Goal: Task Accomplishment & Management: Complete application form

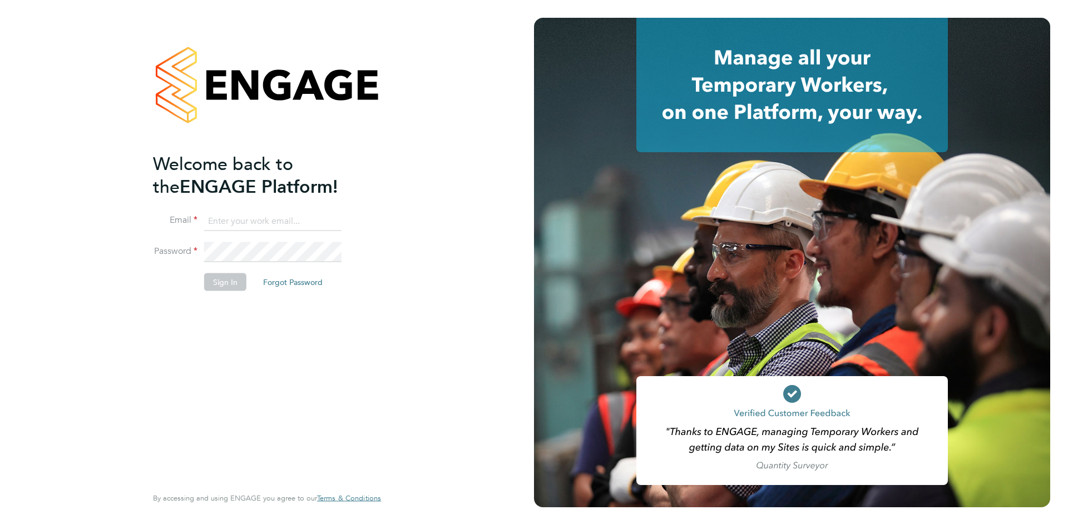
type input "[PERSON_NAME][EMAIL_ADDRESS][PERSON_NAME][DOMAIN_NAME]"
click at [197, 285] on li "Sign In Forgot Password" at bounding box center [261, 287] width 217 height 29
click at [232, 275] on button "Sign In" at bounding box center [225, 282] width 42 height 18
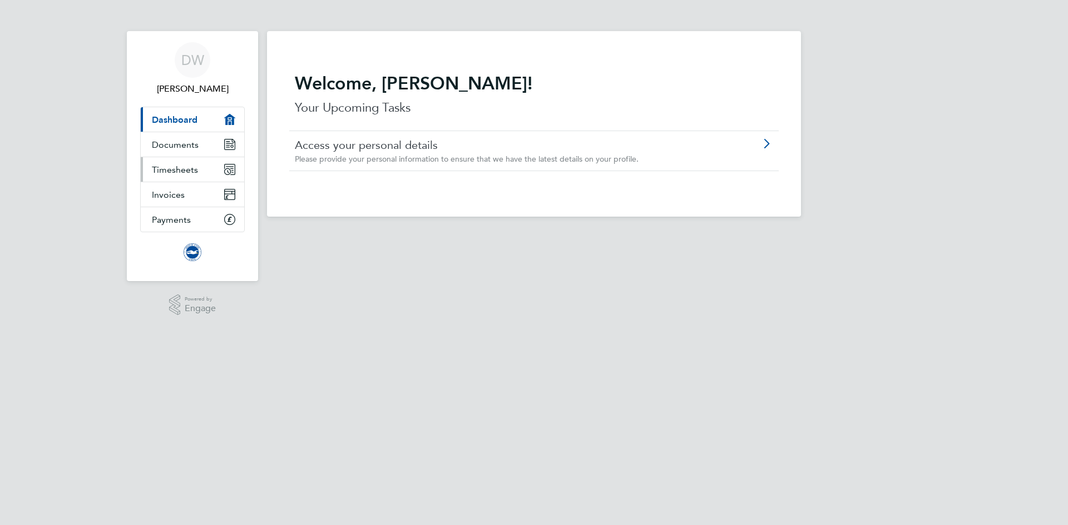
click at [186, 170] on span "Timesheets" at bounding box center [175, 170] width 46 height 11
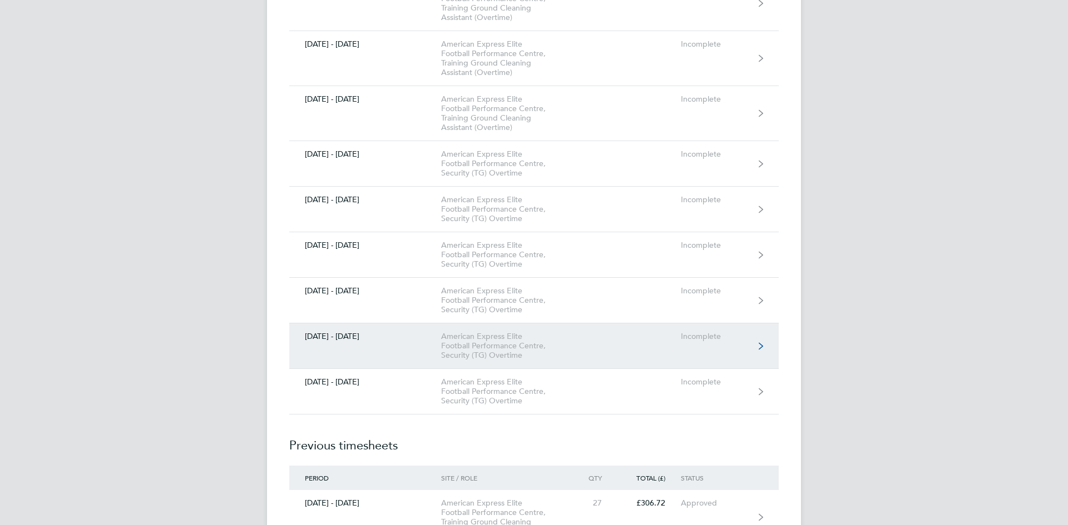
scroll to position [1835, 0]
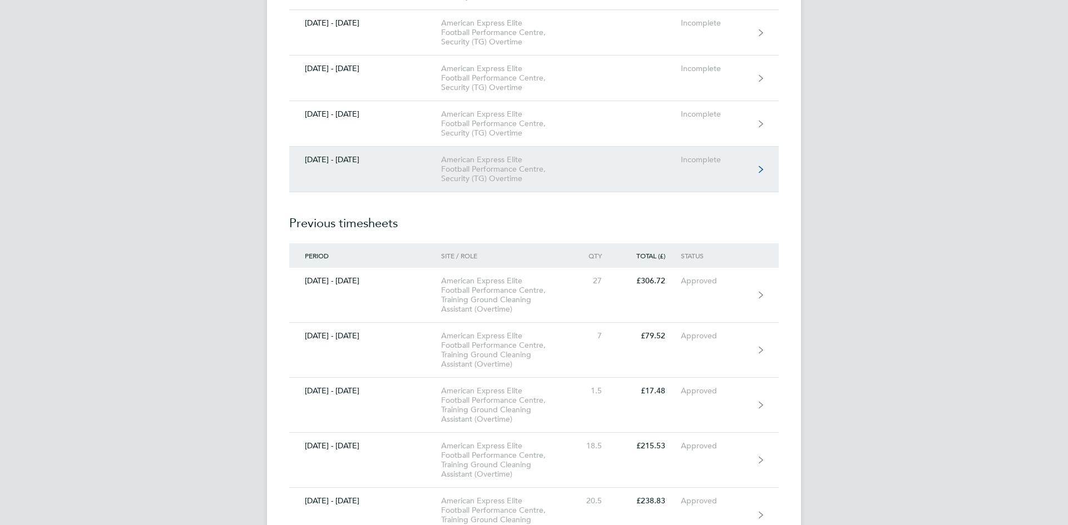
click at [354, 163] on div "[DATE] - [DATE]" at bounding box center [365, 159] width 152 height 9
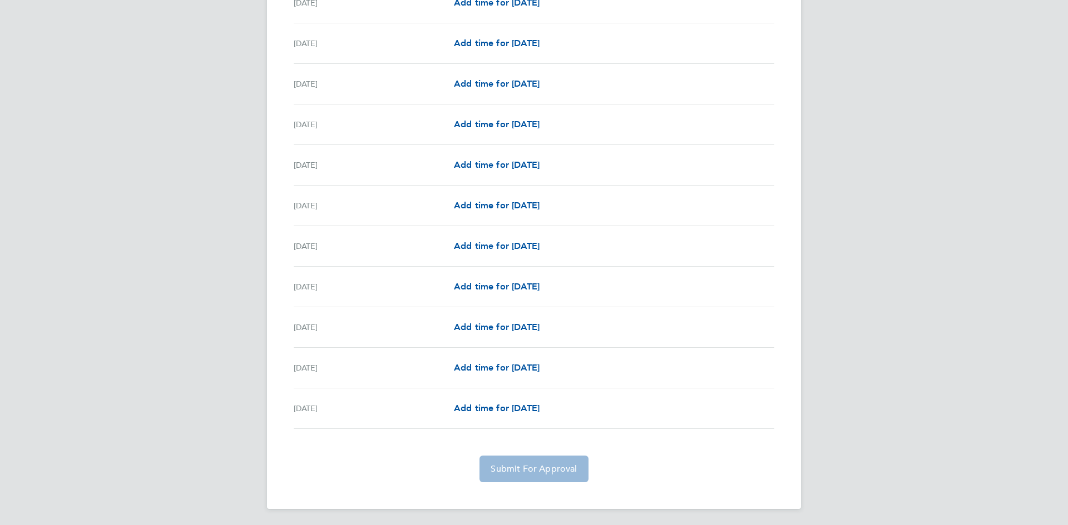
scroll to position [985, 0]
click at [509, 203] on span "Add time for [DATE]" at bounding box center [497, 203] width 86 height 11
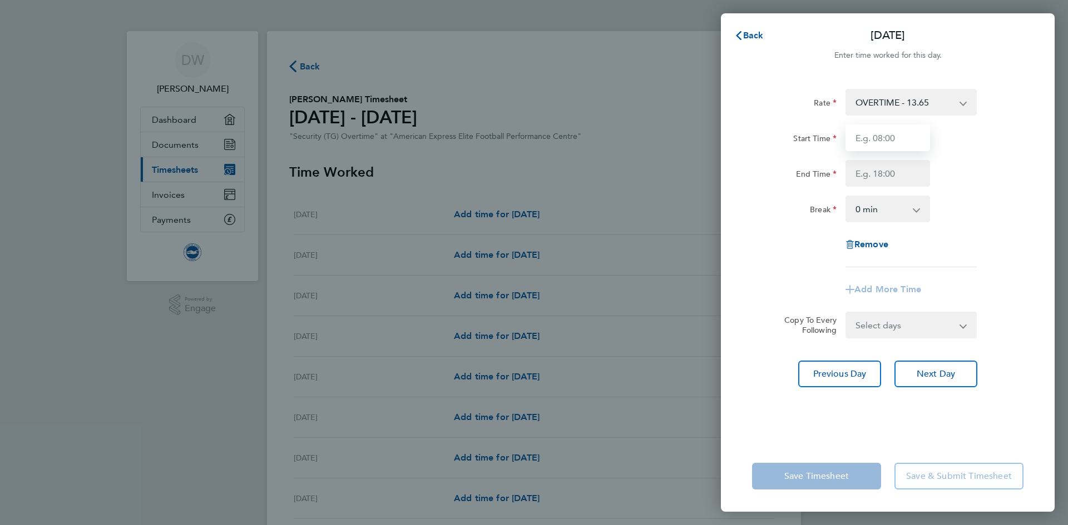
click at [883, 141] on input "Start Time" at bounding box center [887, 138] width 85 height 27
type input "13:00"
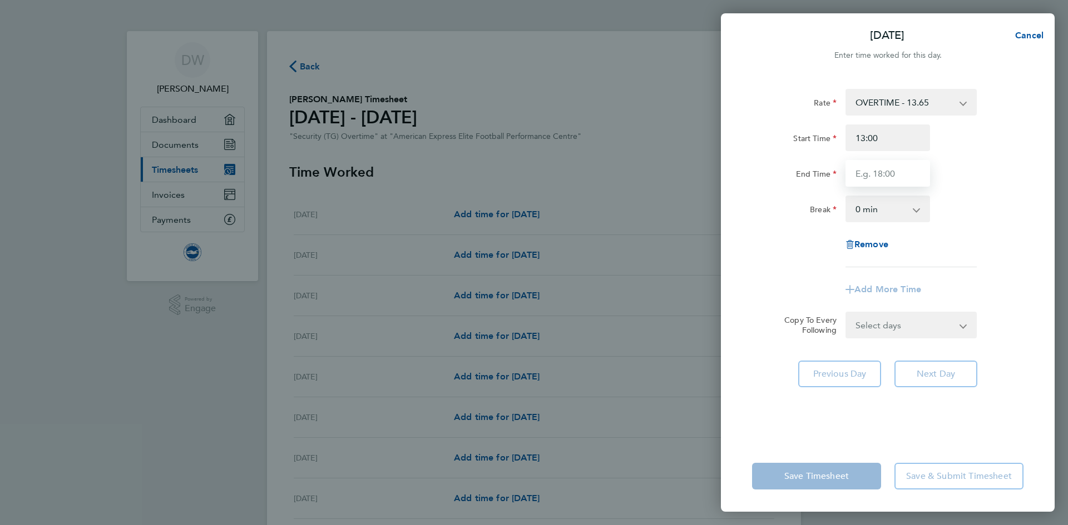
click at [896, 173] on input "End Time" at bounding box center [887, 173] width 85 height 27
type input "19:00"
click at [786, 239] on div "Rate OVERTIME - 13.65 Start Time 13:00 End Time 19:00 Break 0 min 15 min 30 min…" at bounding box center [887, 178] width 271 height 178
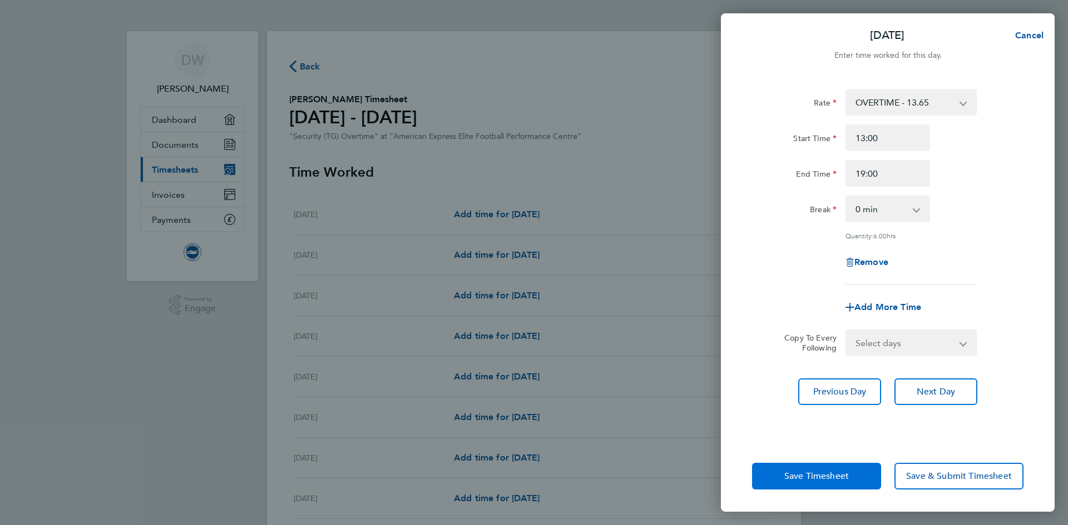
click at [778, 475] on button "Save Timesheet" at bounding box center [816, 476] width 129 height 27
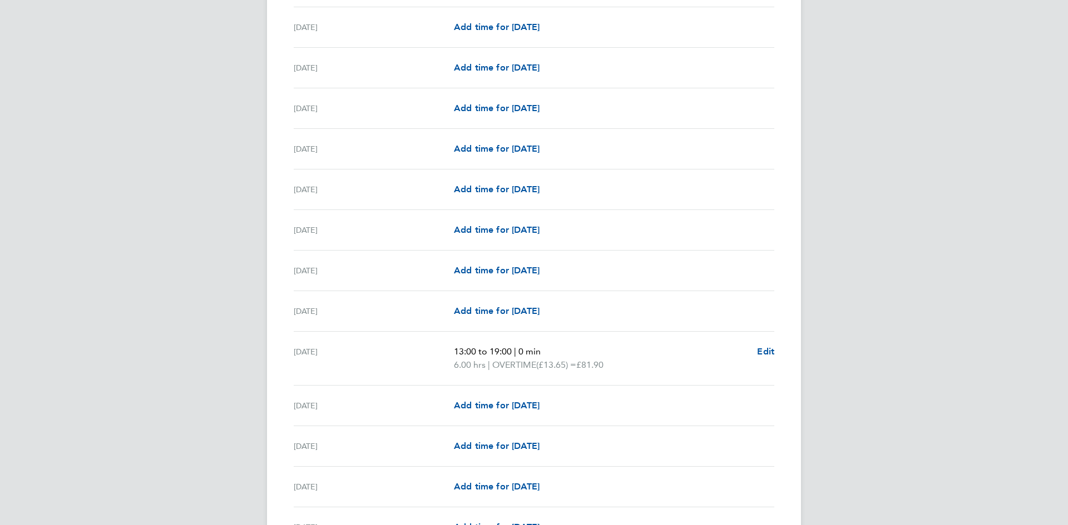
scroll to position [955, 0]
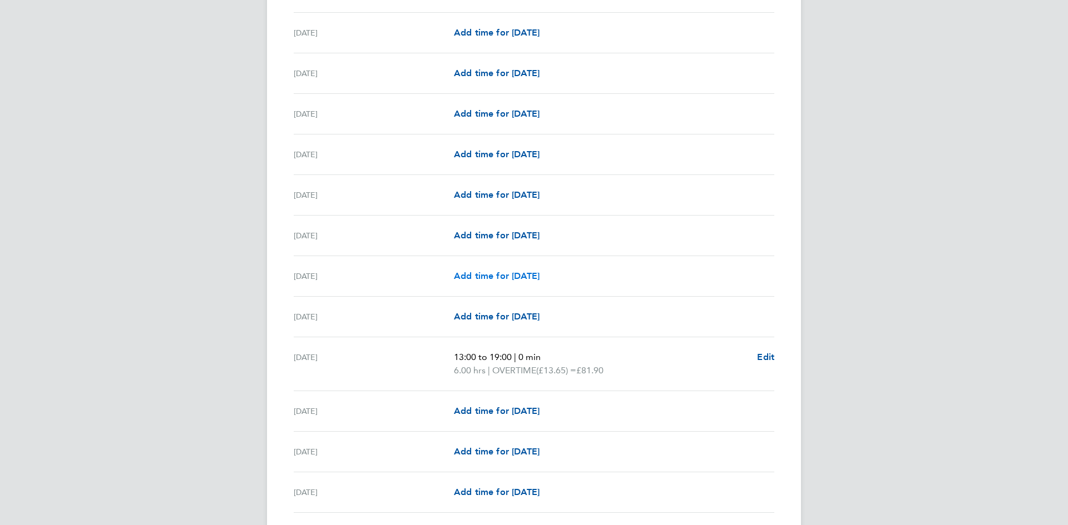
click at [493, 277] on span "Add time for [DATE]" at bounding box center [497, 276] width 86 height 11
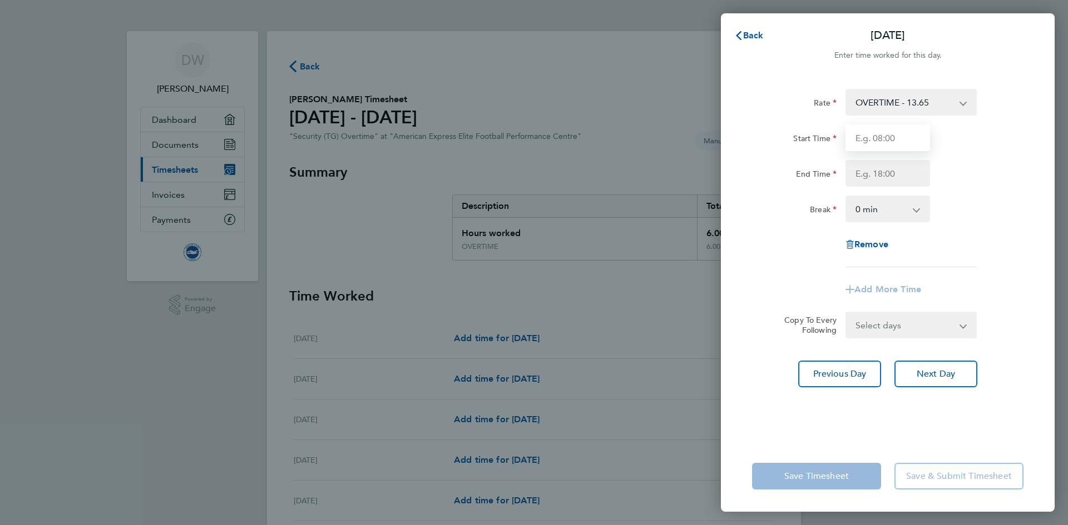
click at [874, 136] on input "Start Time" at bounding box center [887, 138] width 85 height 27
type input "13:00"
click at [872, 180] on input "End Time" at bounding box center [887, 173] width 85 height 27
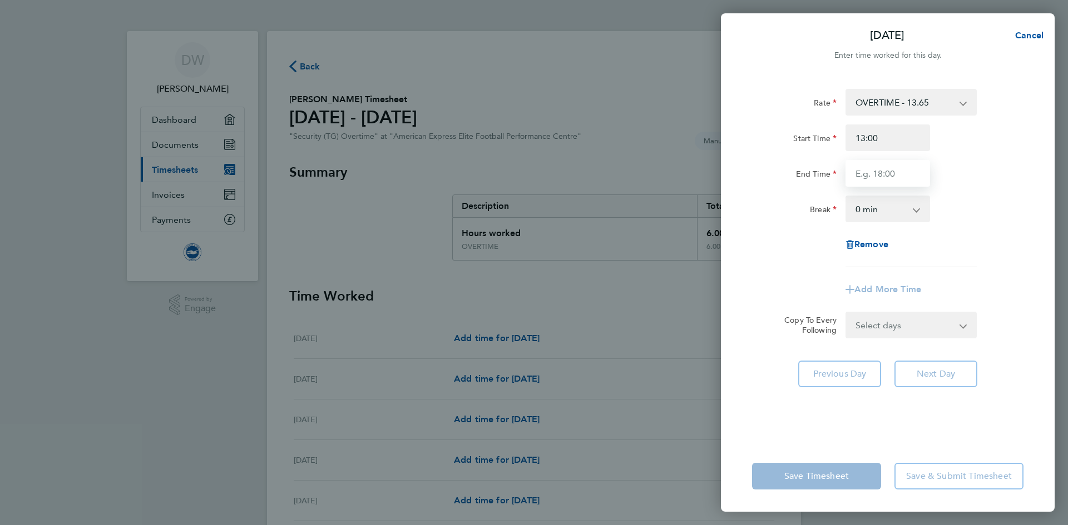
type input "19:00"
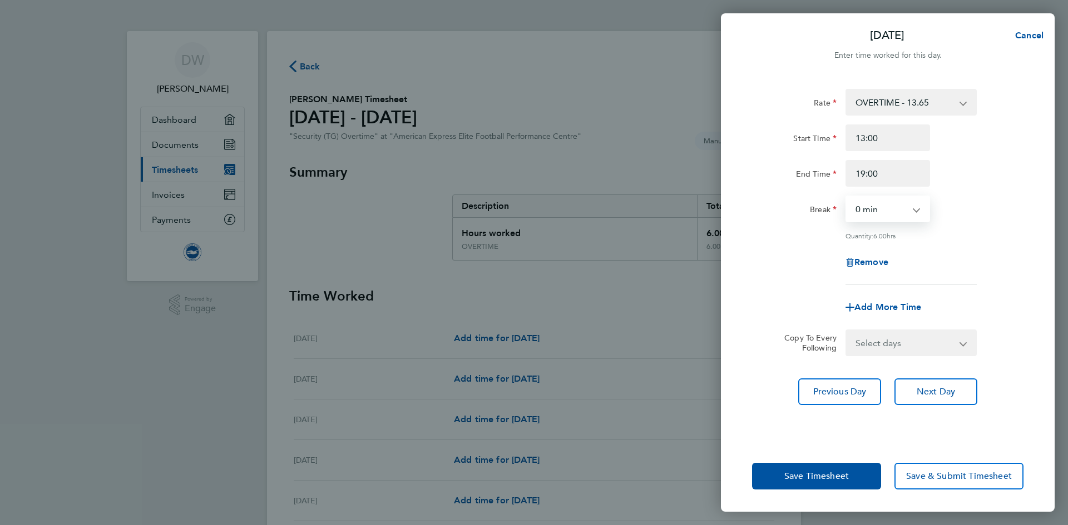
click at [866, 203] on select "0 min 15 min 30 min 45 min 60 min 75 min 90 min" at bounding box center [880, 209] width 69 height 24
click at [846, 197] on select "0 min 15 min 30 min 45 min 60 min 75 min 90 min" at bounding box center [880, 209] width 69 height 24
click at [794, 476] on span "Save Timesheet" at bounding box center [816, 476] width 64 height 11
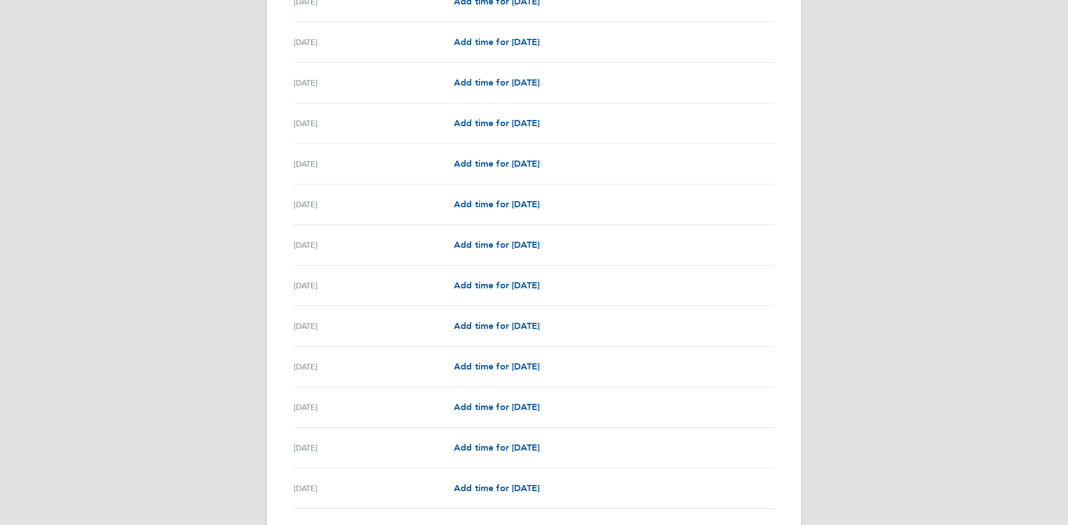
scroll to position [500, 0]
click at [503, 405] on span "Add time for [DATE]" at bounding box center [497, 406] width 86 height 11
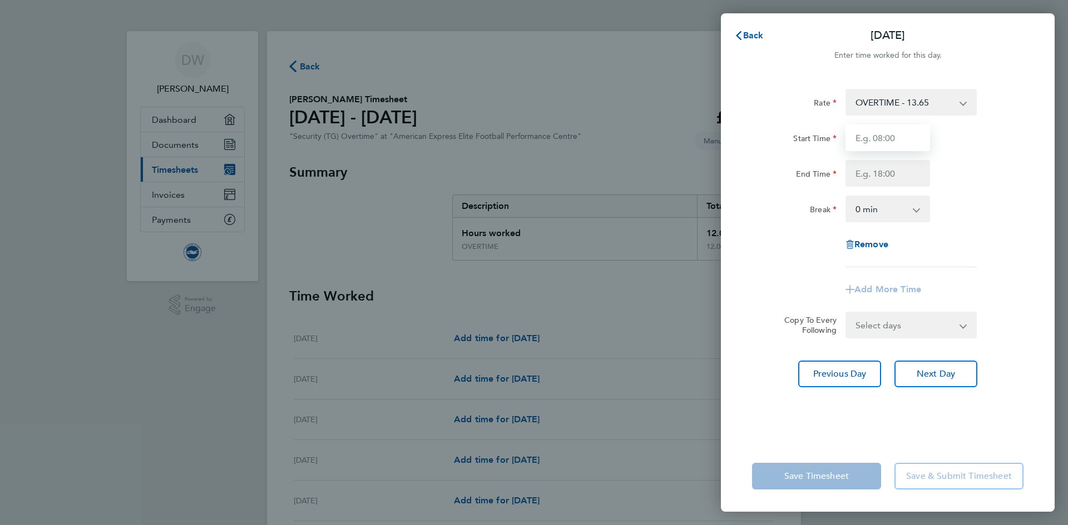
click at [875, 139] on input "Start Time" at bounding box center [887, 138] width 85 height 27
type input "07:00"
click at [877, 177] on input "End Time" at bounding box center [887, 173] width 85 height 27
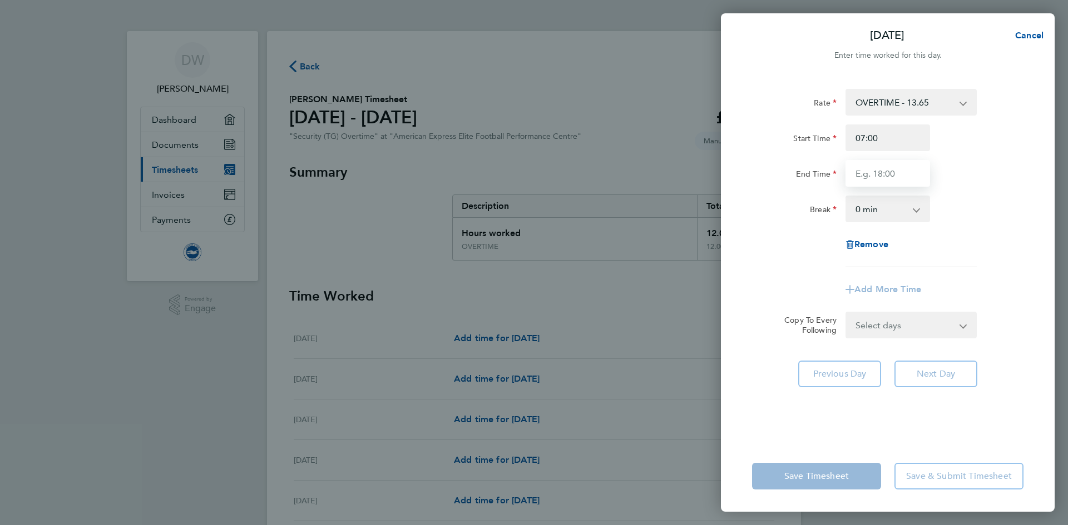
type input "19:00"
click at [758, 388] on div "Rate OVERTIME - 13.65 Start Time 07:00 End Time 19:00 Break 0 min 15 min 30 min…" at bounding box center [888, 258] width 334 height 365
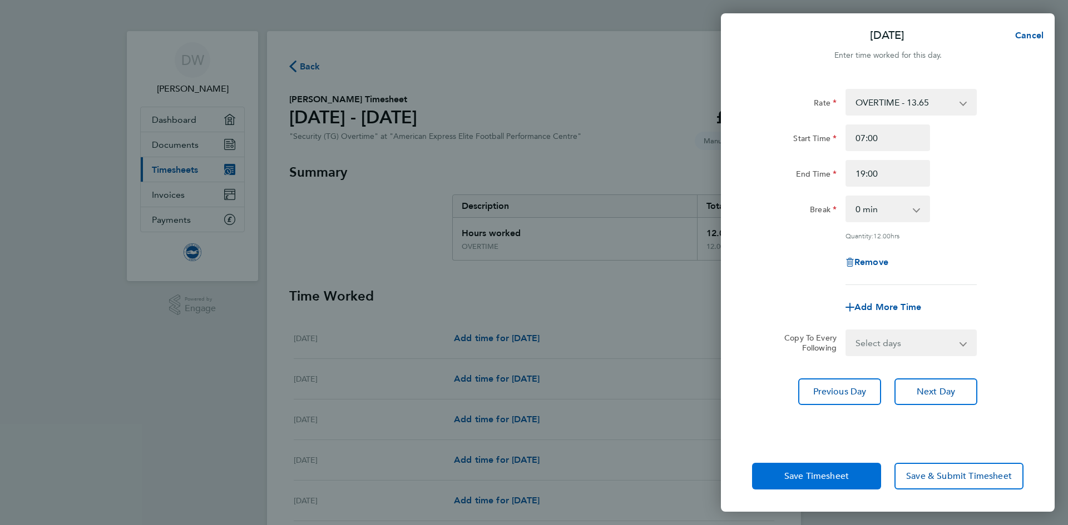
click at [824, 478] on span "Save Timesheet" at bounding box center [816, 476] width 64 height 11
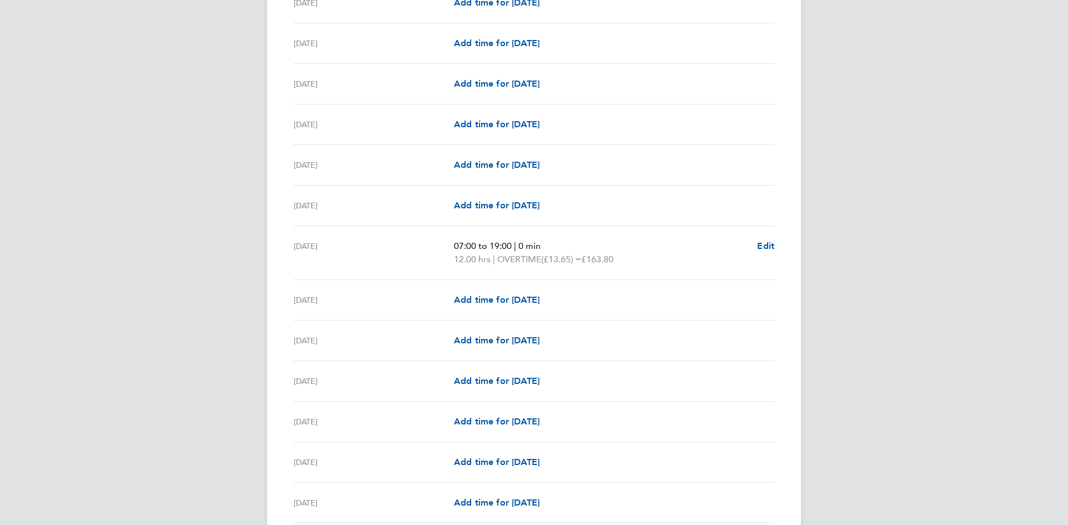
scroll to position [667, 0]
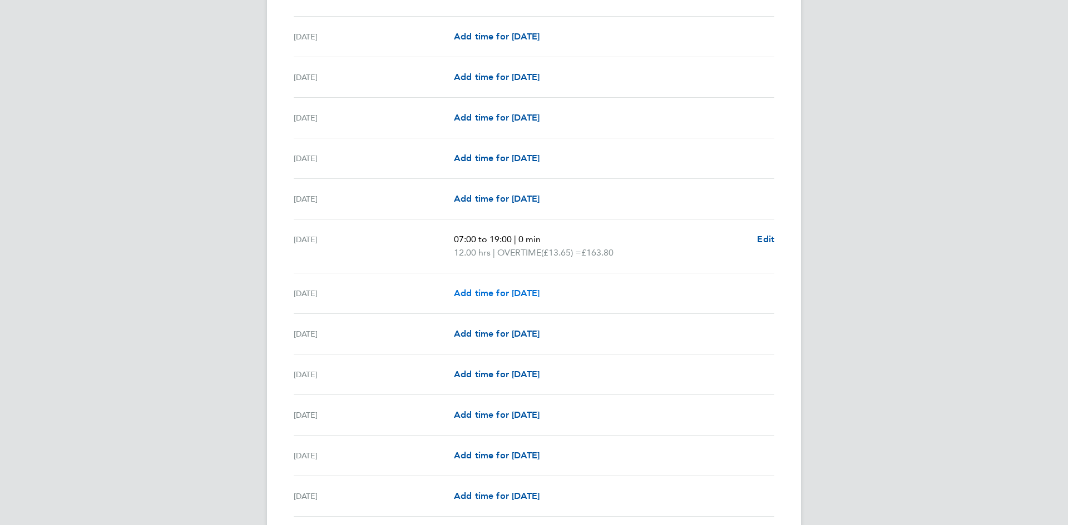
click at [490, 289] on span "Add time for [DATE]" at bounding box center [497, 293] width 86 height 11
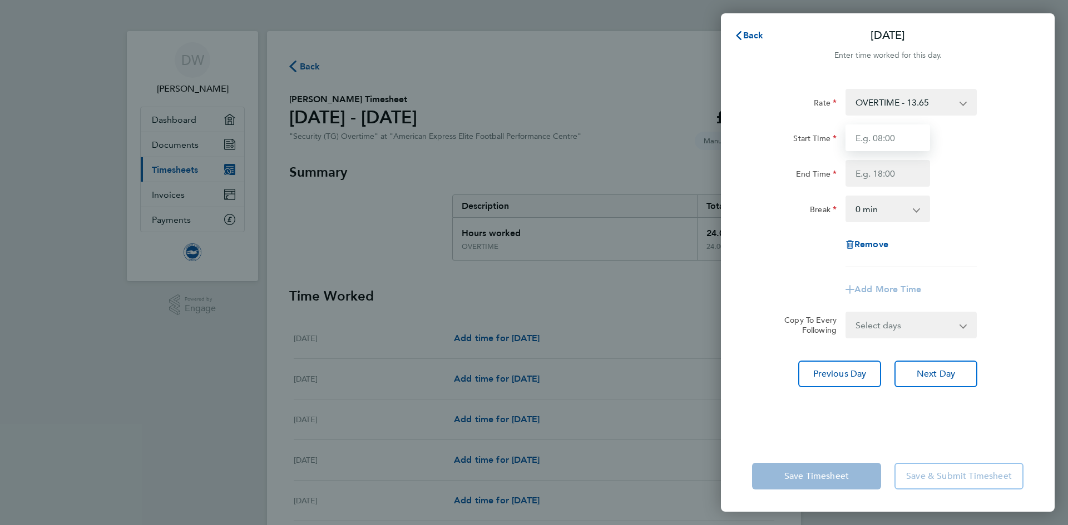
click at [876, 138] on input "Start Time" at bounding box center [887, 138] width 85 height 27
type input "07:00"
click at [876, 172] on input "End Time" at bounding box center [887, 173] width 85 height 27
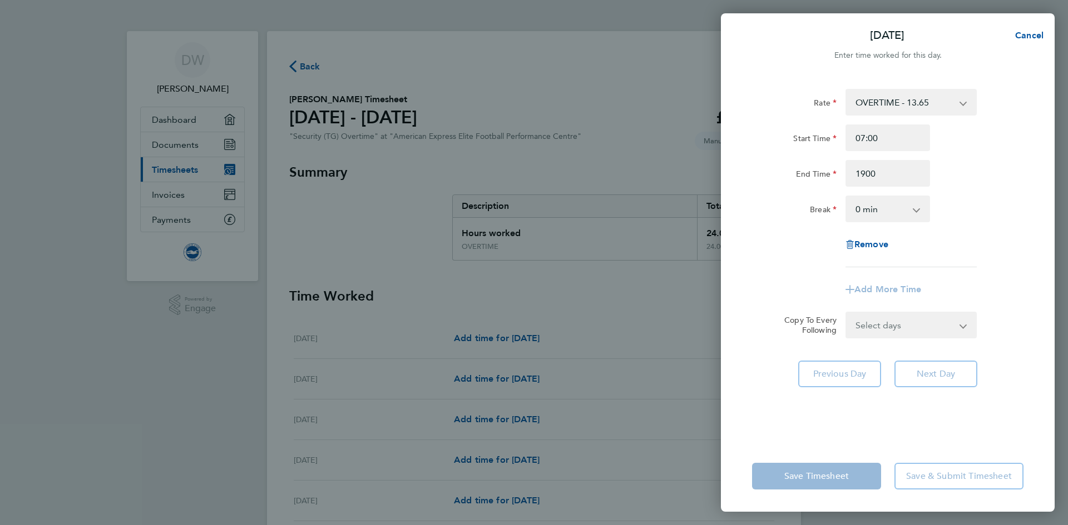
type input "19:00"
click at [758, 266] on div "Rate OVERTIME - 13.65 Start Time 07:00 End Time 19:00 Break 0 min 15 min 30 min…" at bounding box center [887, 178] width 271 height 178
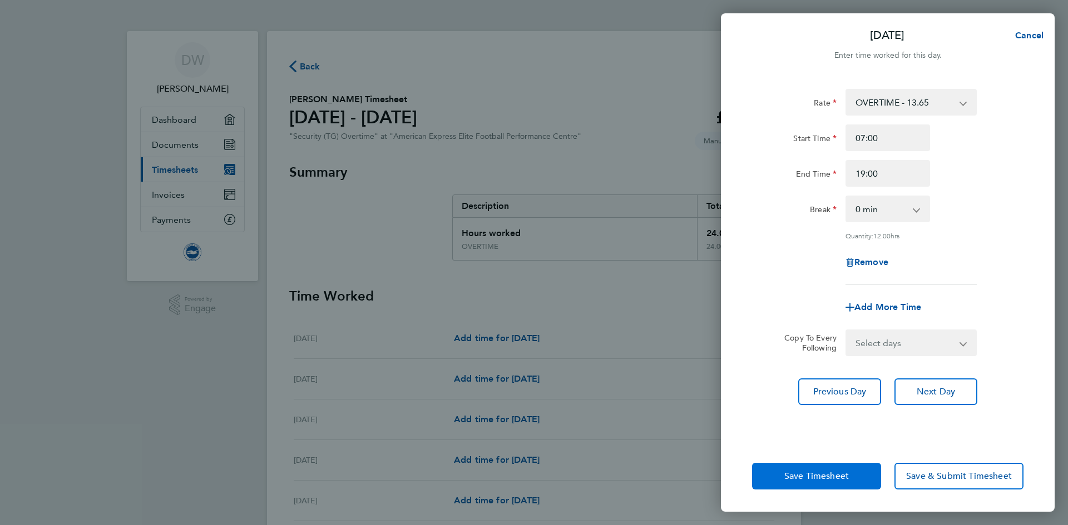
click at [798, 473] on span "Save Timesheet" at bounding box center [816, 476] width 64 height 11
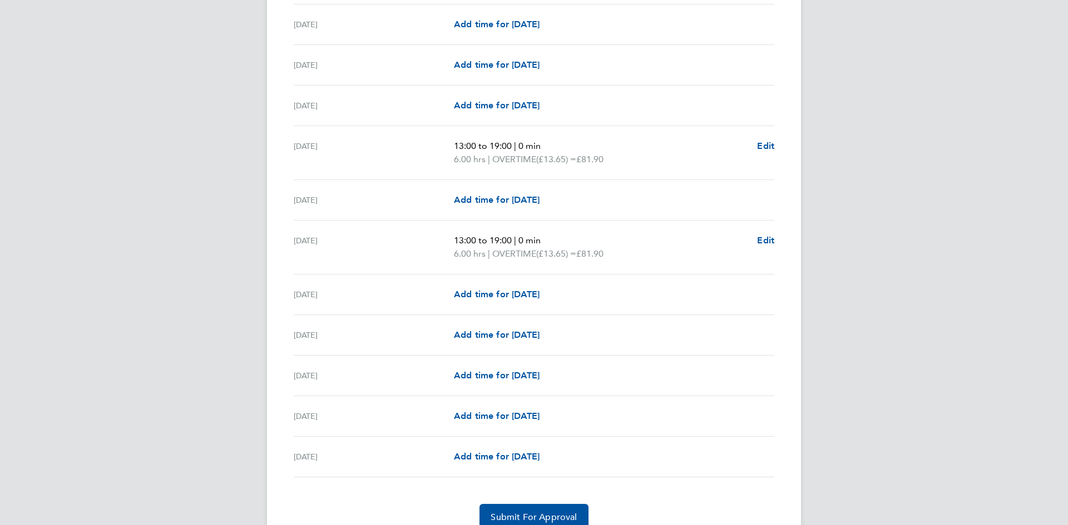
scroll to position [1162, 0]
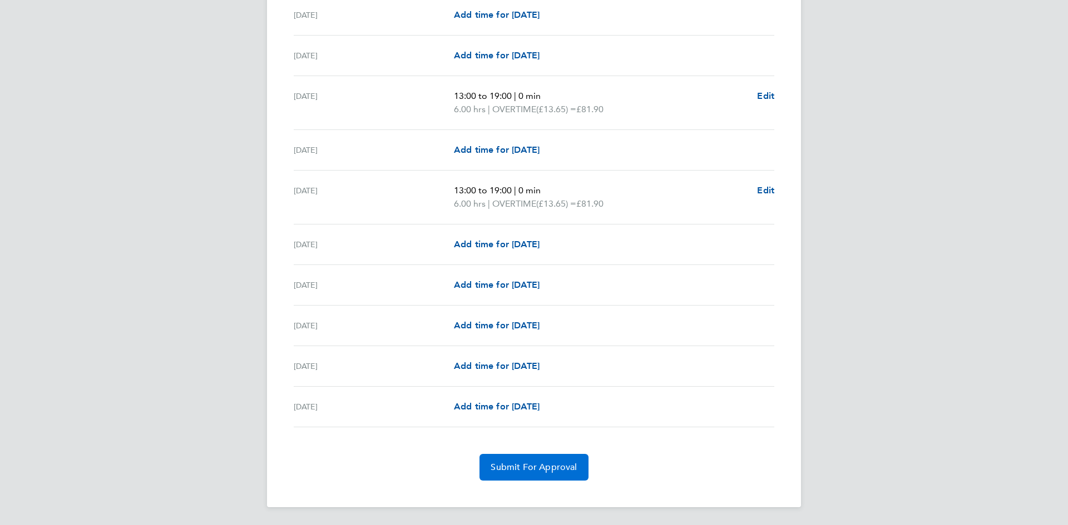
click at [522, 467] on span "Submit For Approval" at bounding box center [533, 467] width 86 height 11
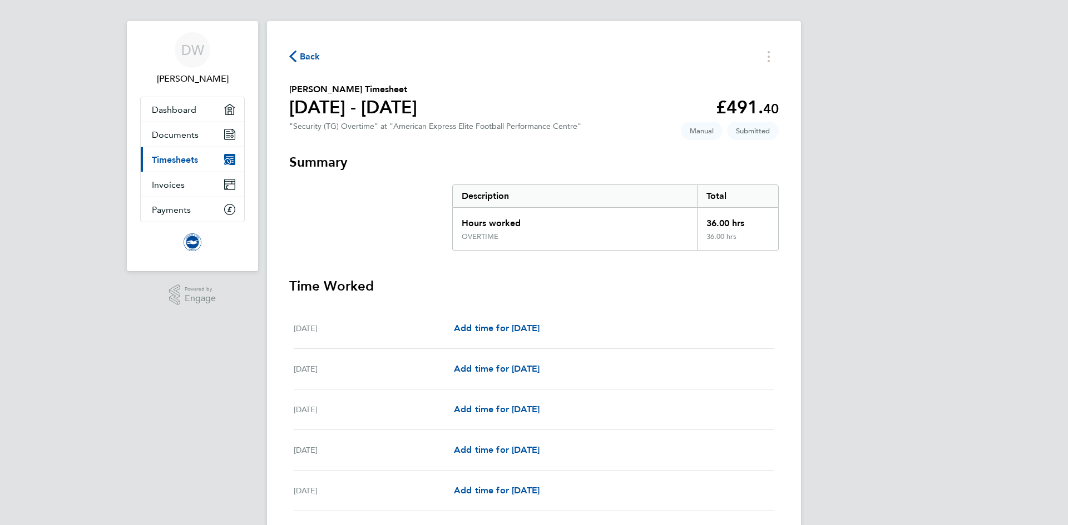
scroll to position [0, 0]
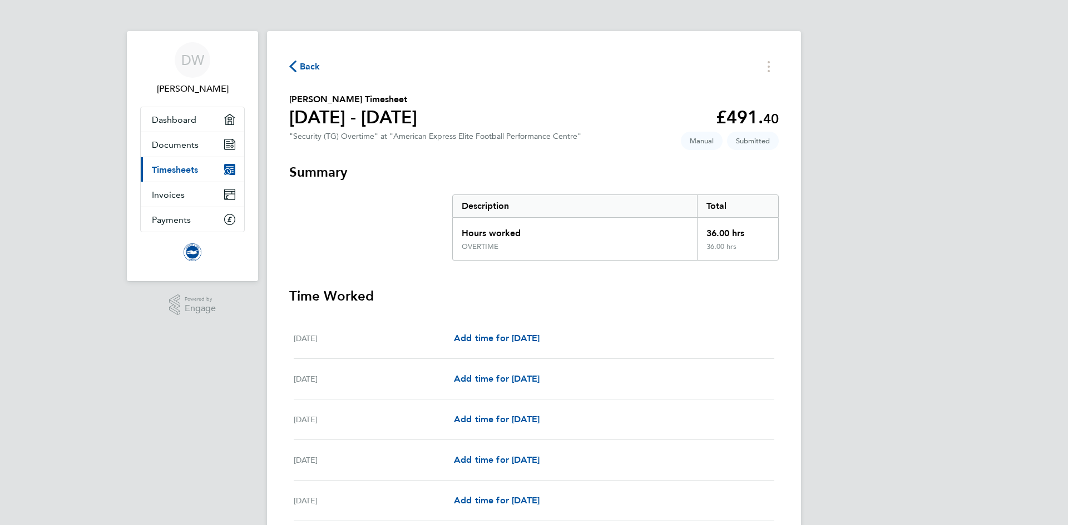
click at [304, 64] on span "Back" at bounding box center [310, 66] width 21 height 13
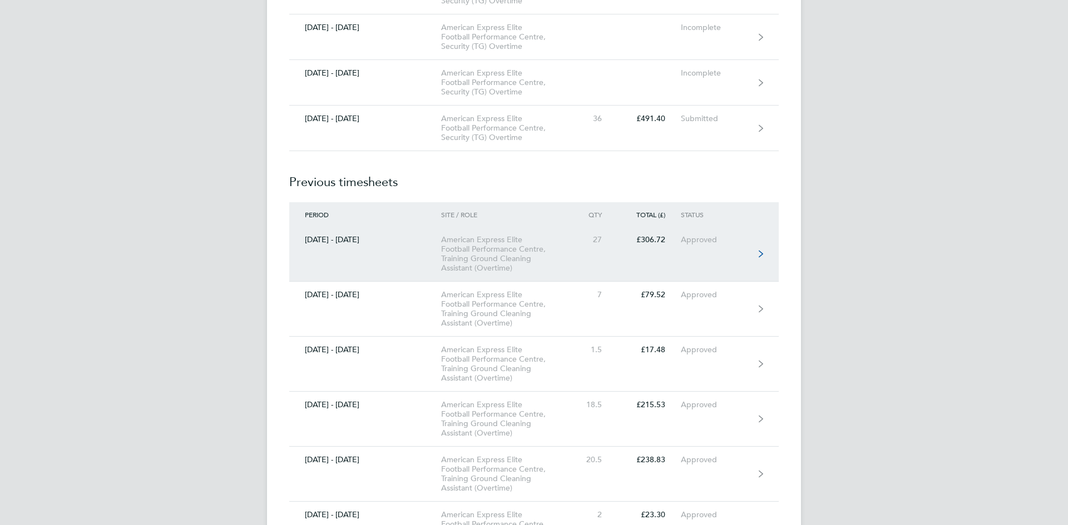
scroll to position [1724, 0]
